Goal: Task Accomplishment & Management: Manage account settings

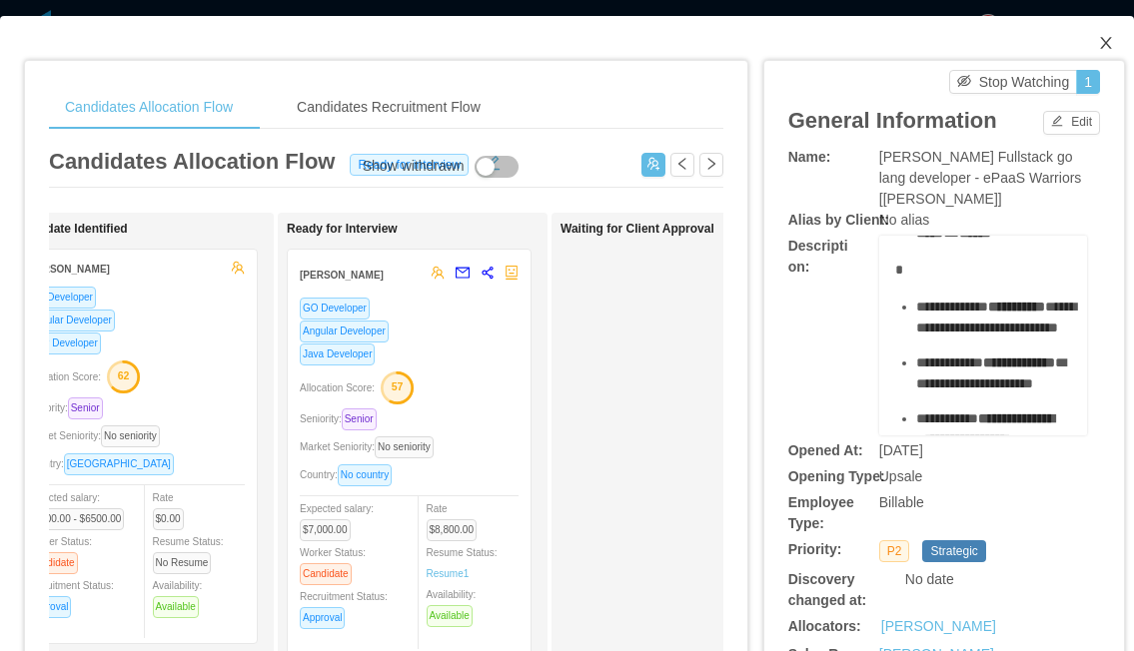
click at [1103, 40] on icon "icon: close" at bounding box center [1105, 43] width 11 height 12
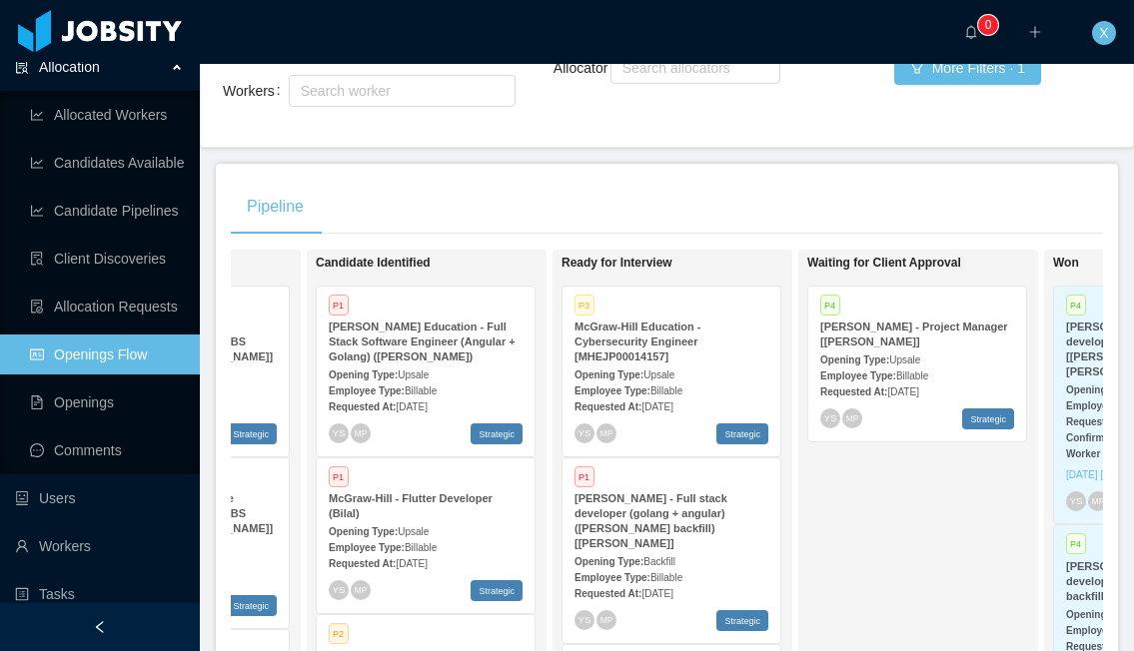
scroll to position [298, 0]
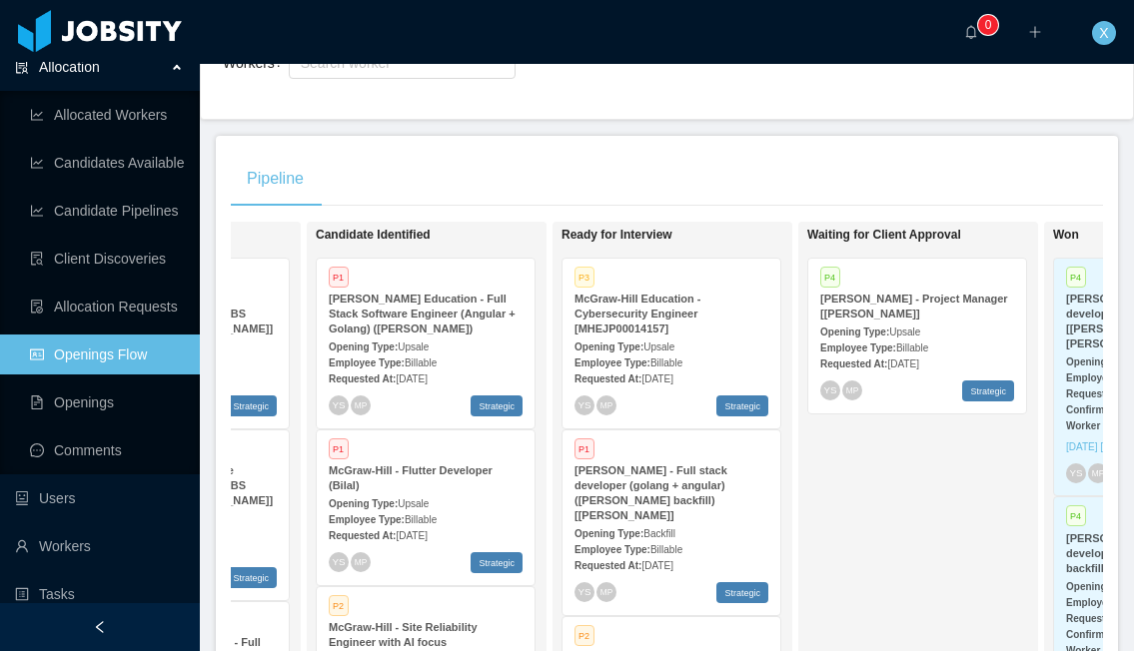
click at [950, 321] on div "Opening Type: Upsale" at bounding box center [917, 331] width 194 height 21
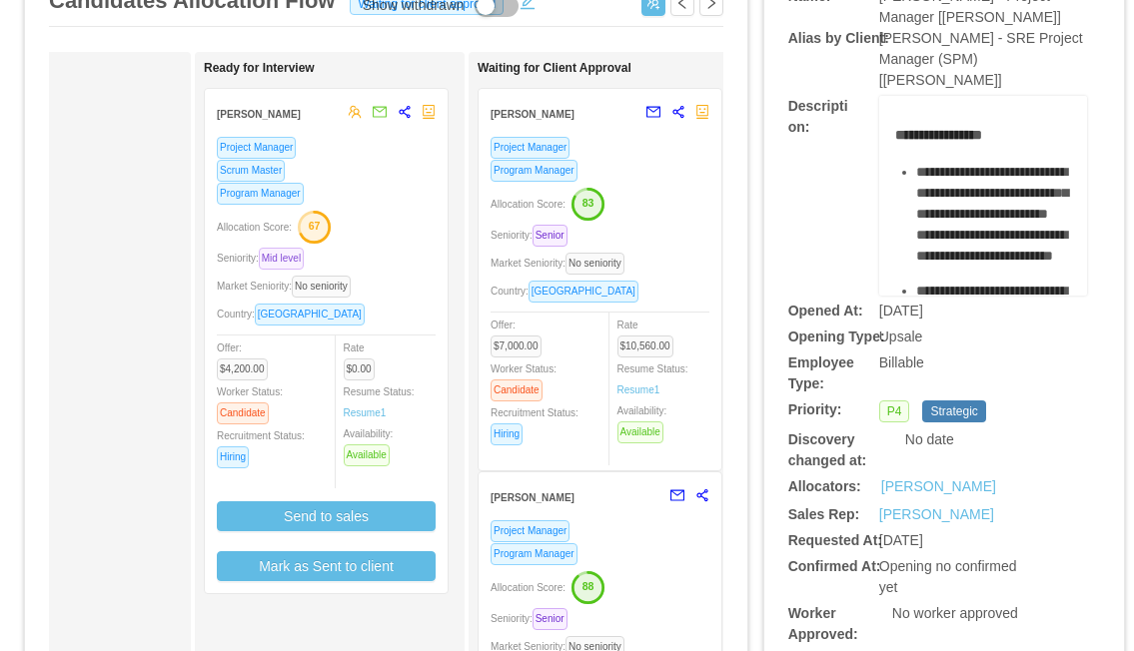
scroll to position [0, 360]
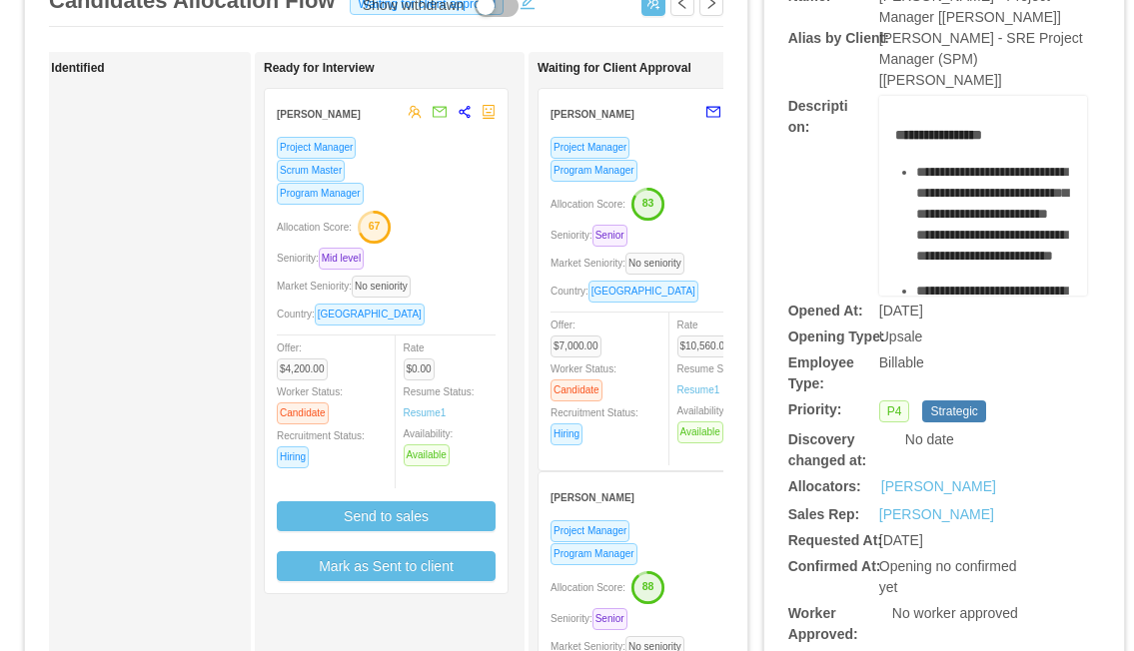
click at [453, 188] on div "Program Manager" at bounding box center [386, 193] width 219 height 23
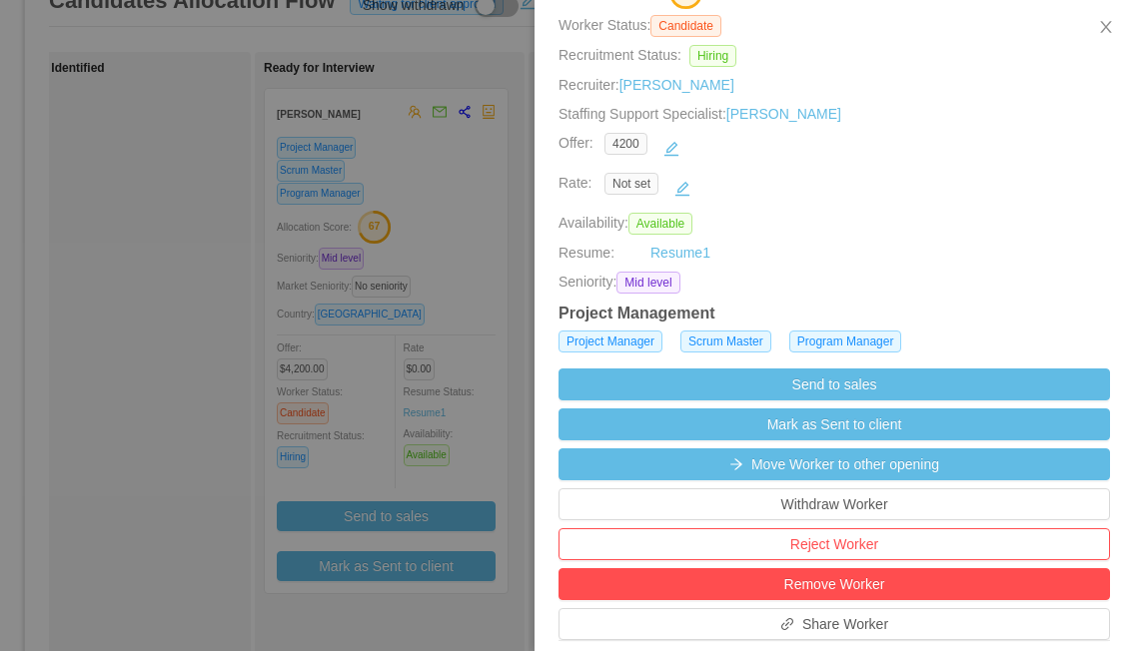
scroll to position [240, 0]
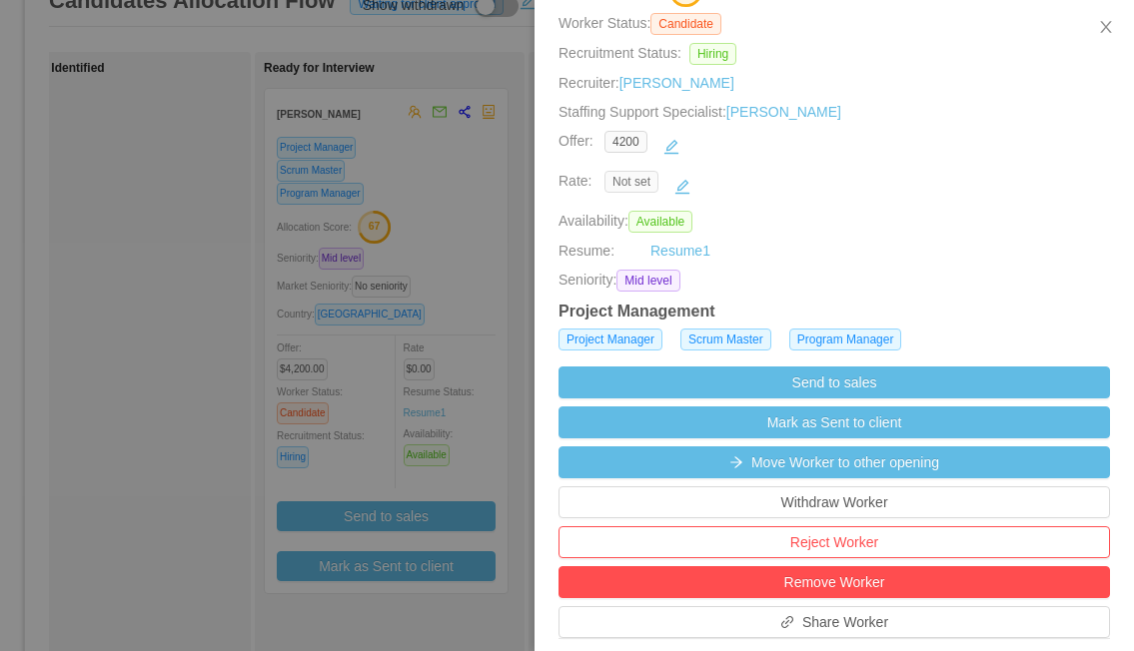
click at [622, 181] on span "Not set" at bounding box center [631, 182] width 54 height 22
click at [622, 180] on span "Not set" at bounding box center [631, 182] width 54 height 22
click at [682, 187] on button "button" at bounding box center [682, 187] width 32 height 32
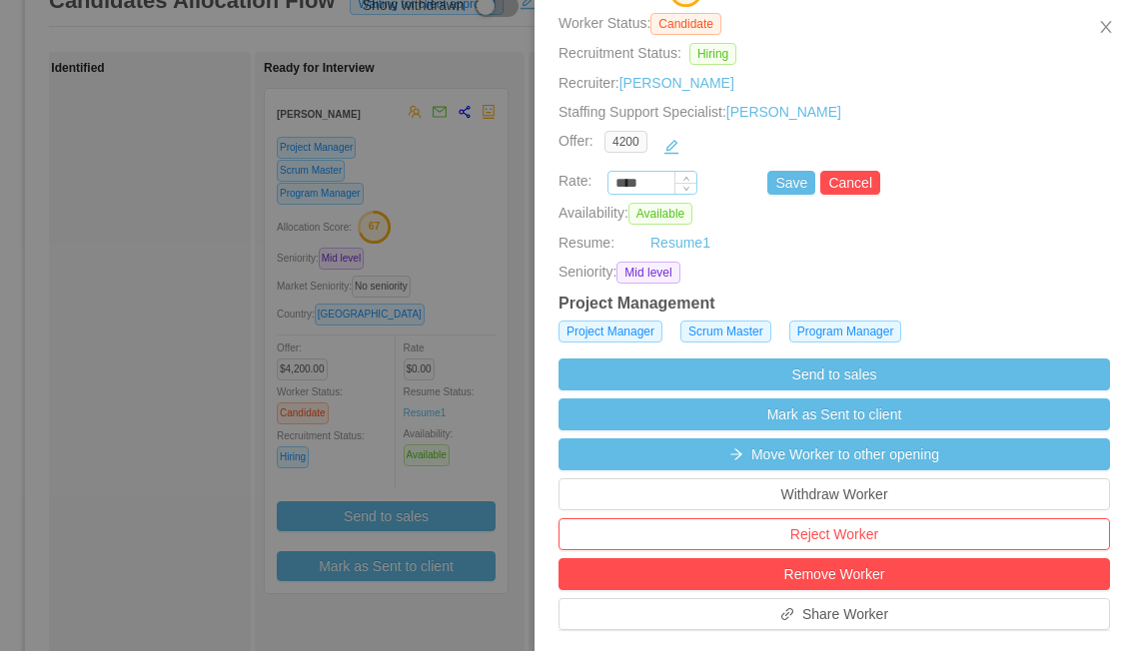
click at [648, 185] on input "****" at bounding box center [652, 184] width 88 height 22
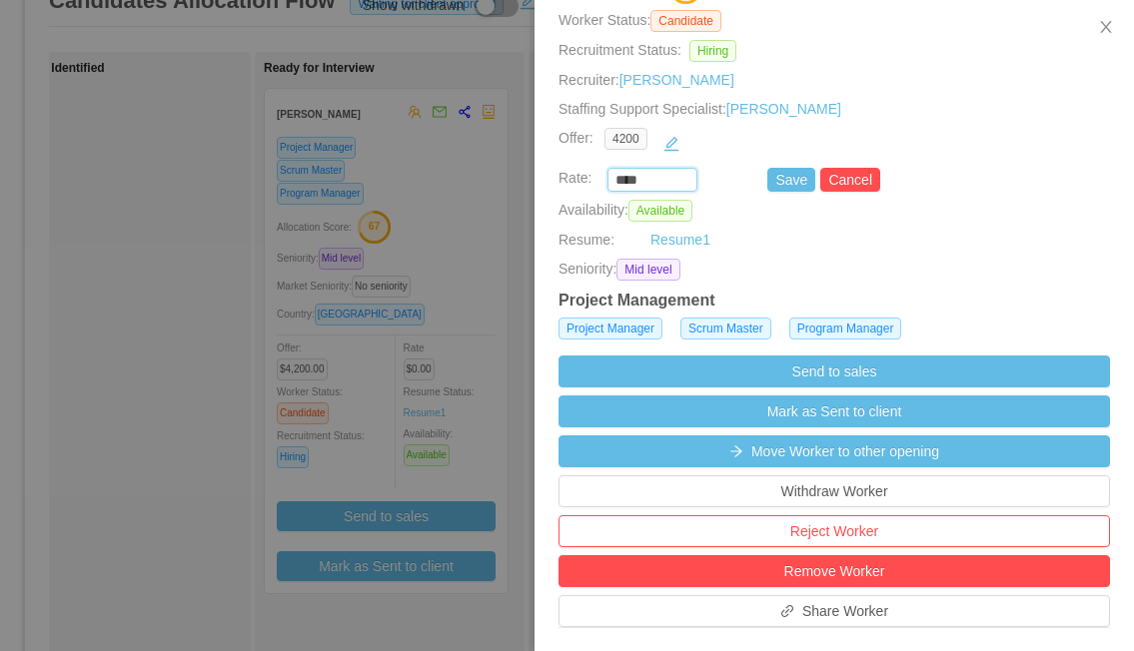
scroll to position [245, 0]
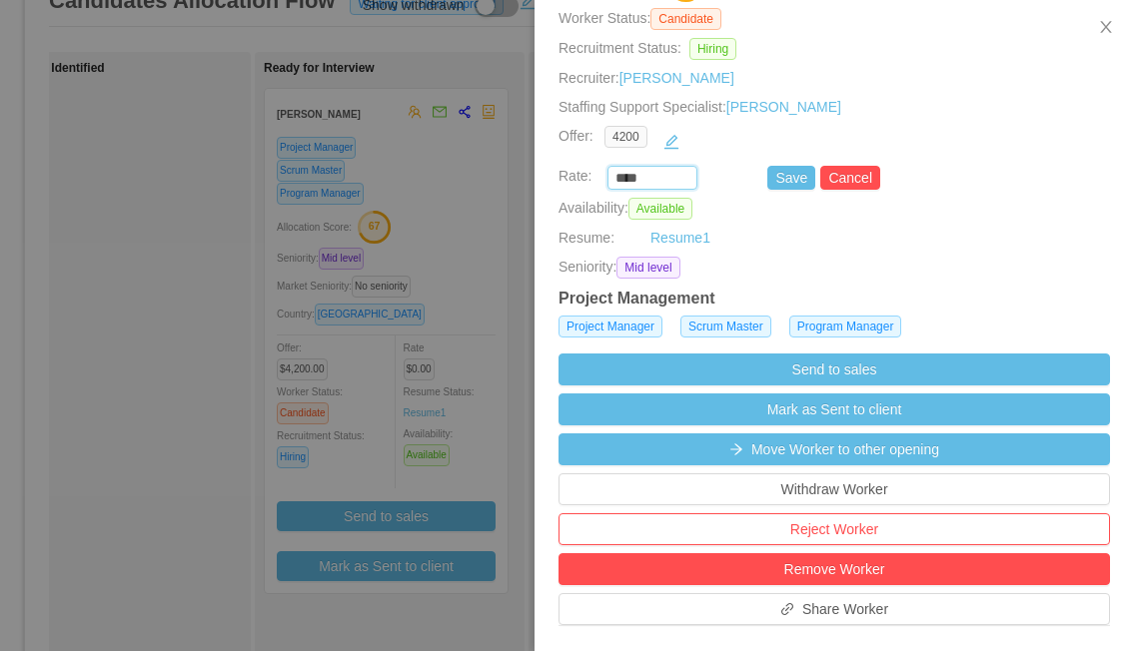
paste input "***"
type input "*******"
click at [779, 174] on button "Save" at bounding box center [791, 178] width 48 height 24
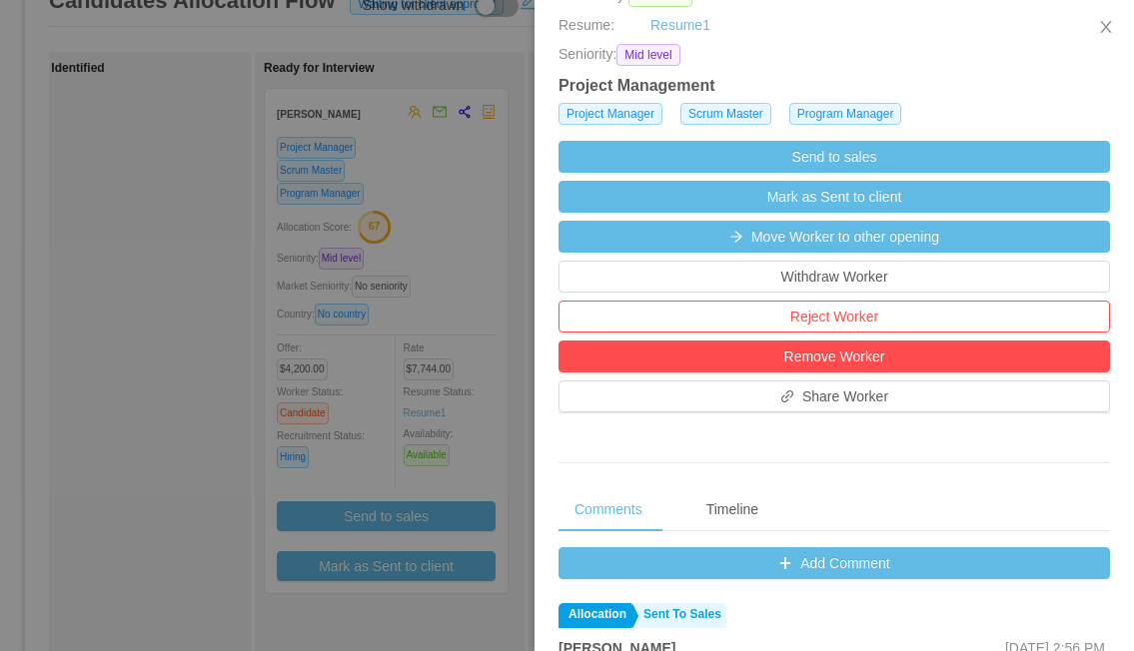
scroll to position [456, 0]
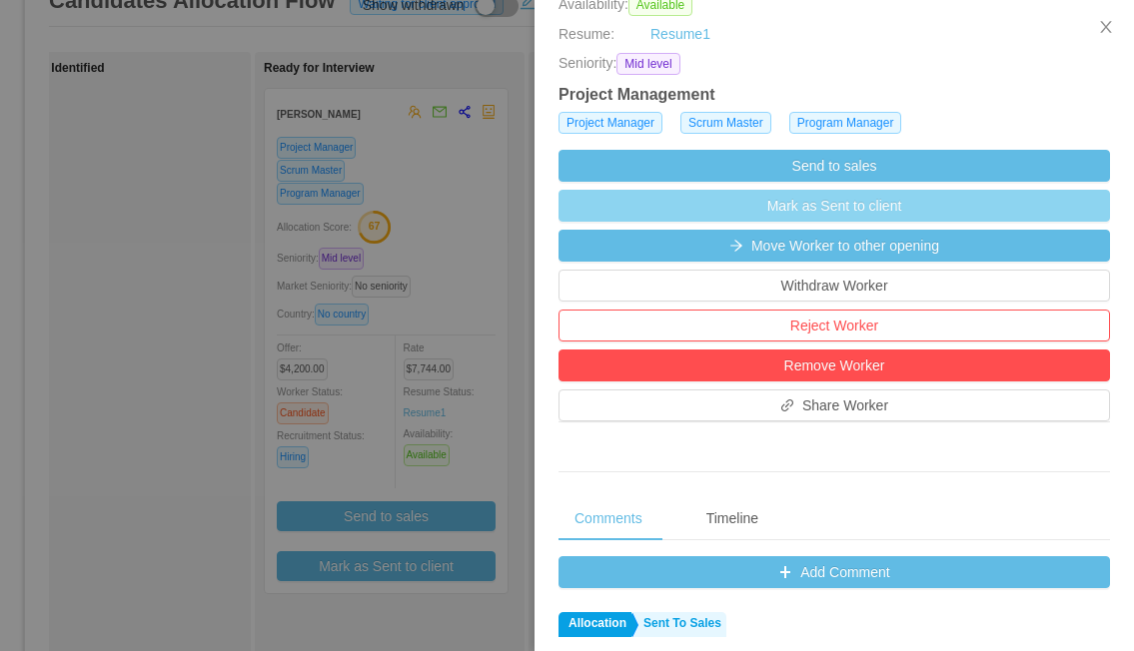
click at [787, 215] on button "Mark as Sent to client" at bounding box center [833, 206] width 551 height 32
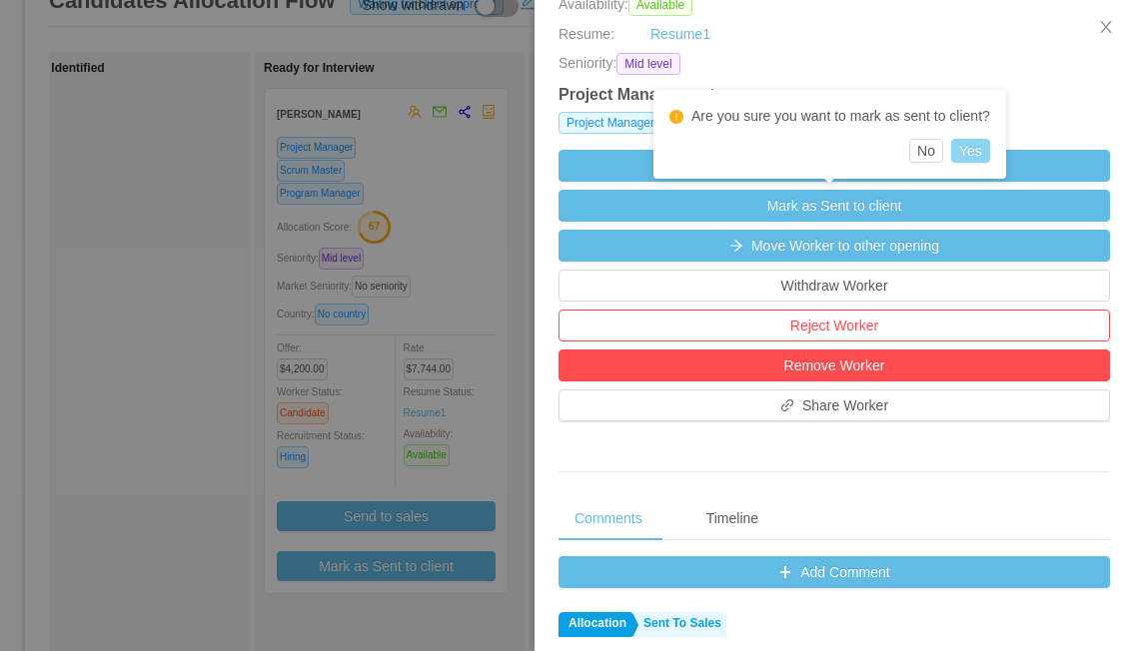
click at [984, 145] on button "Yes" at bounding box center [970, 151] width 39 height 24
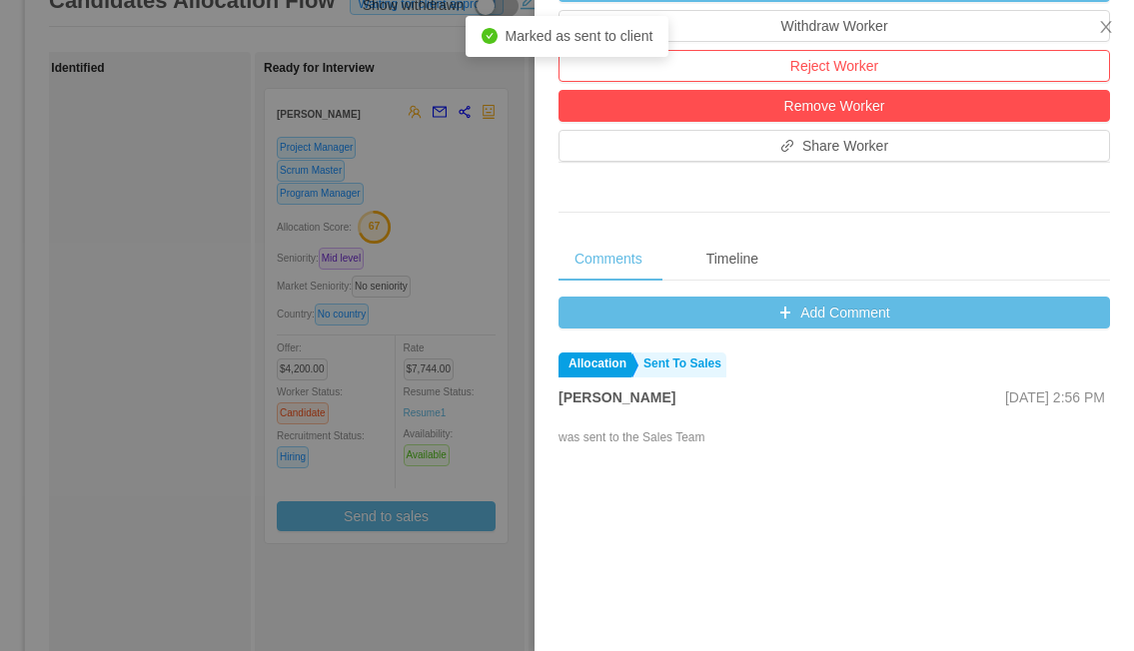
scroll to position [480, 0]
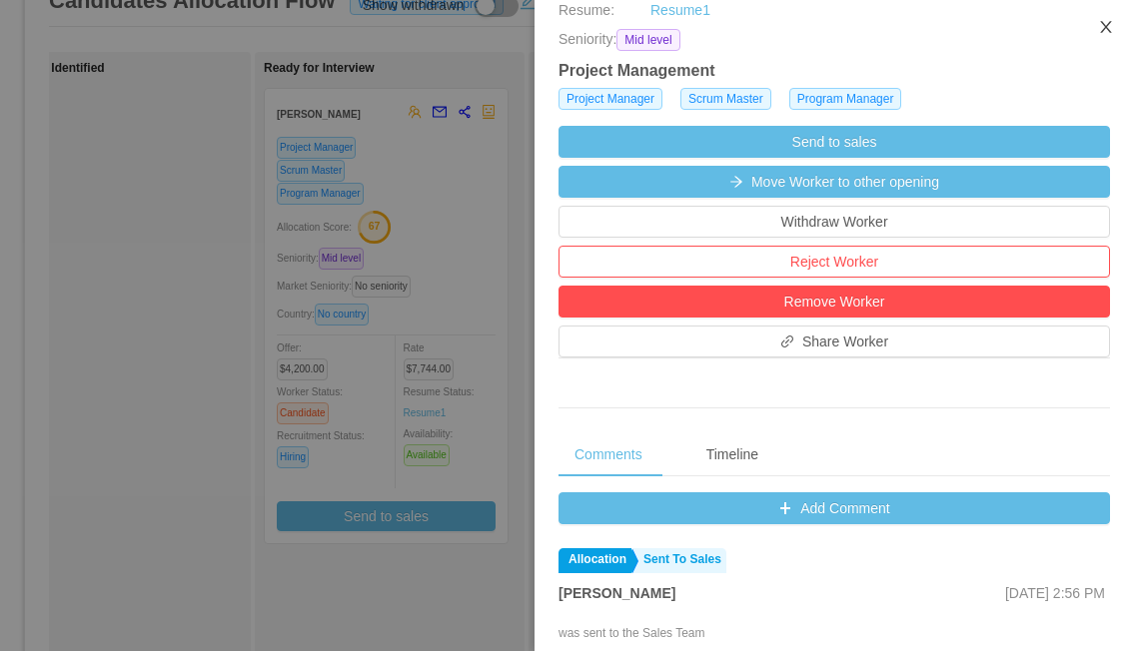
click at [1102, 14] on button "Close" at bounding box center [1106, 28] width 56 height 56
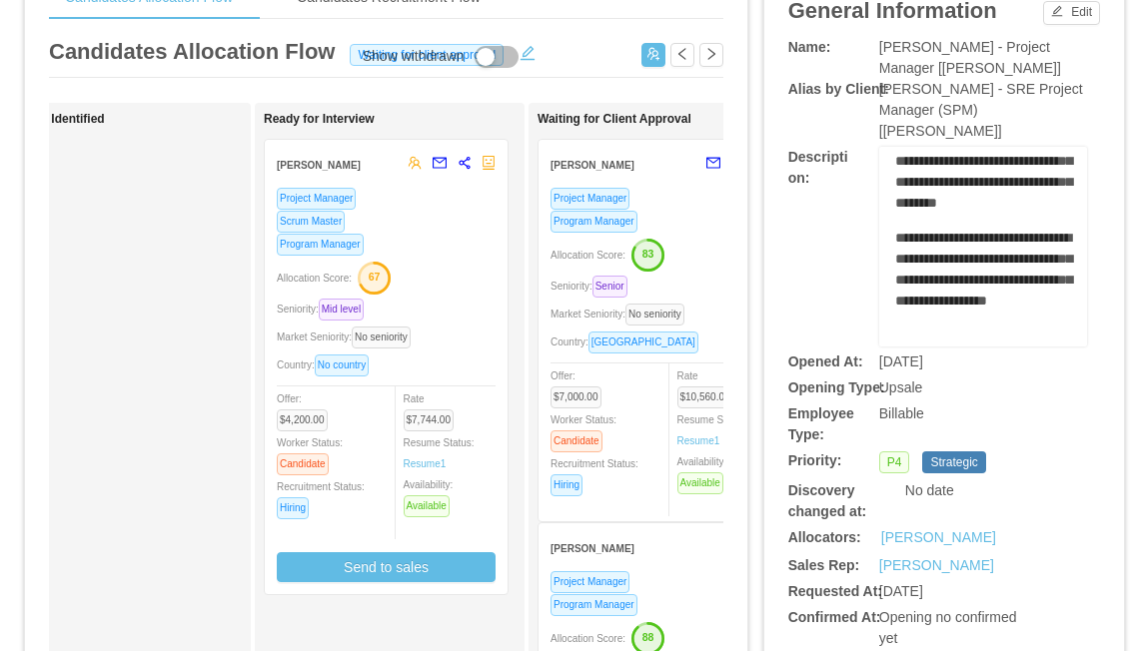
scroll to position [52, 0]
